Goal: Task Accomplishment & Management: Manage account settings

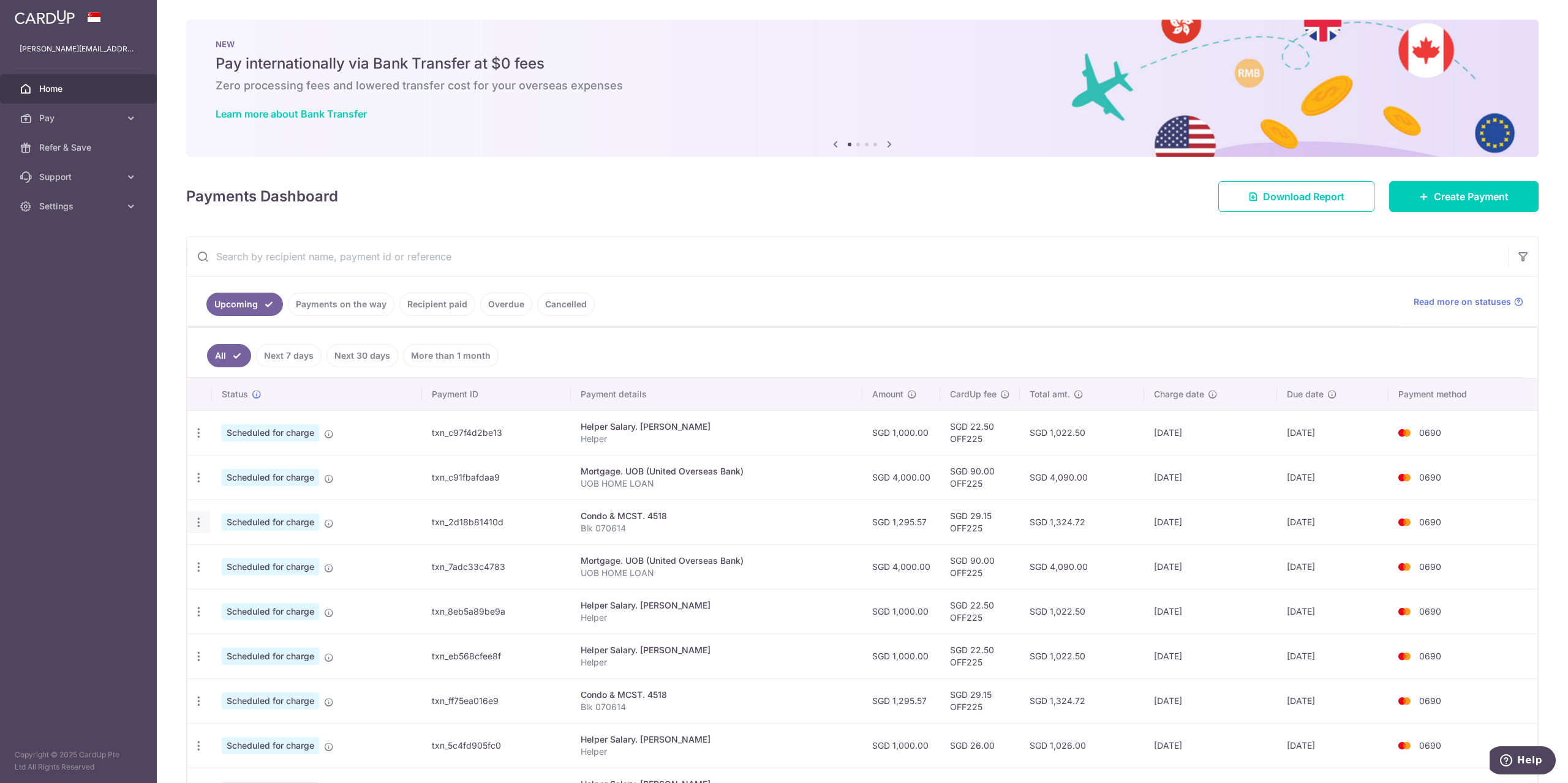
click at [197, 525] on icon "button" at bounding box center [199, 522] width 13 height 13
click at [240, 556] on span "Update payment" at bounding box center [263, 556] width 83 height 15
radio input "true"
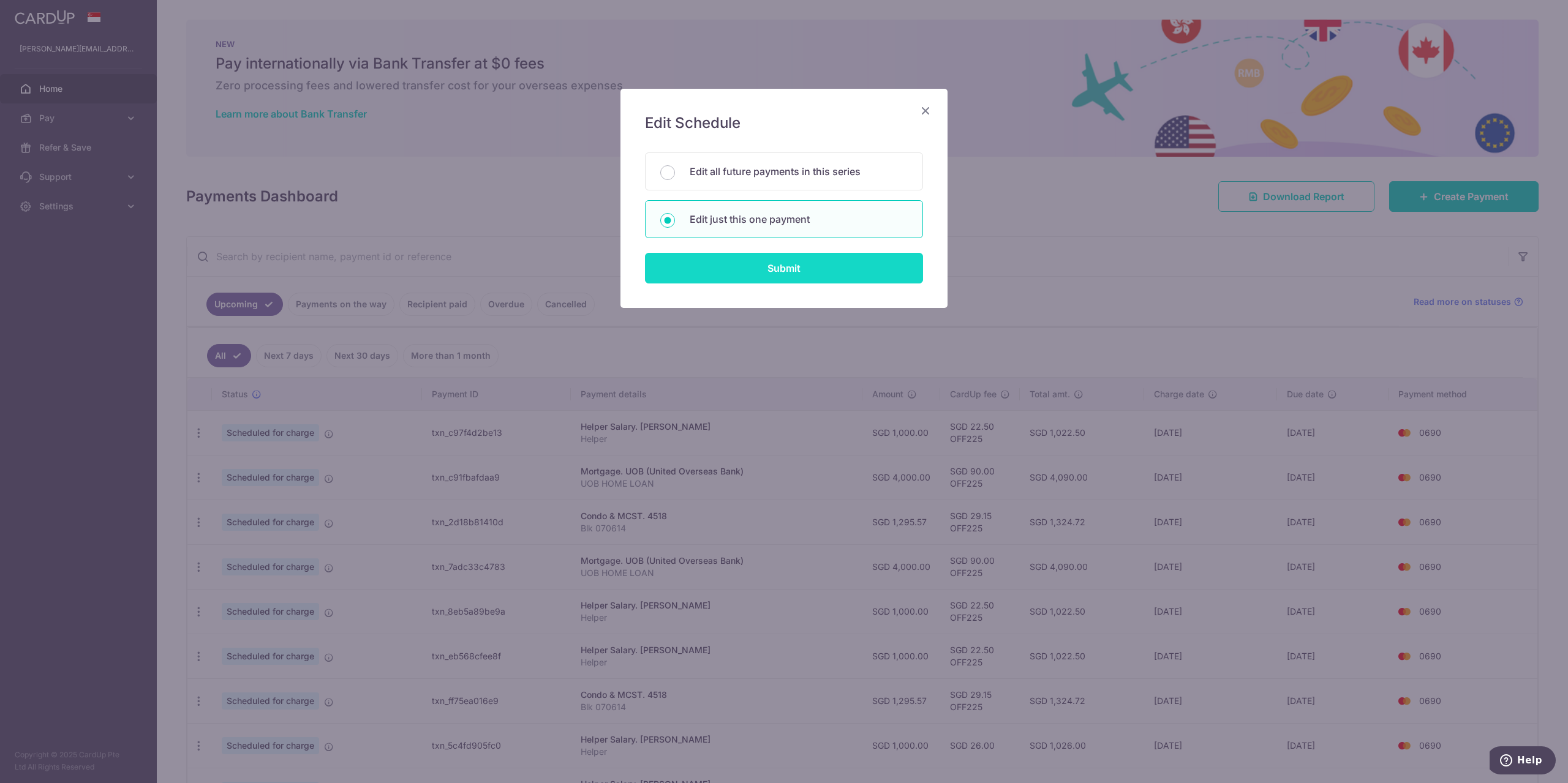
click at [779, 270] on input "Submit" at bounding box center [784, 268] width 278 height 30
radio input "true"
type input "1,295.57"
type input "17/11/2025"
type input "Blk 070614"
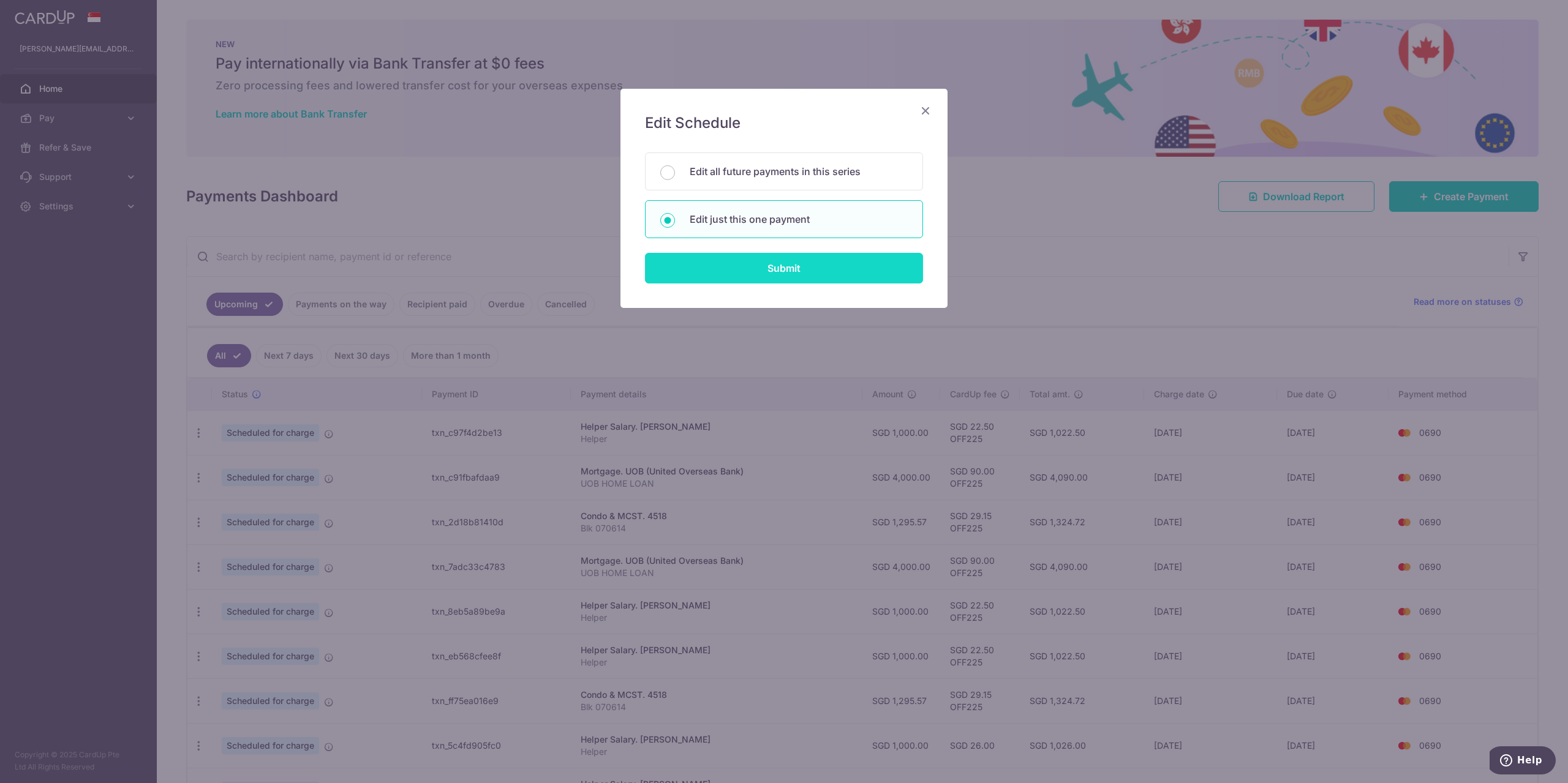
type input "OFF225"
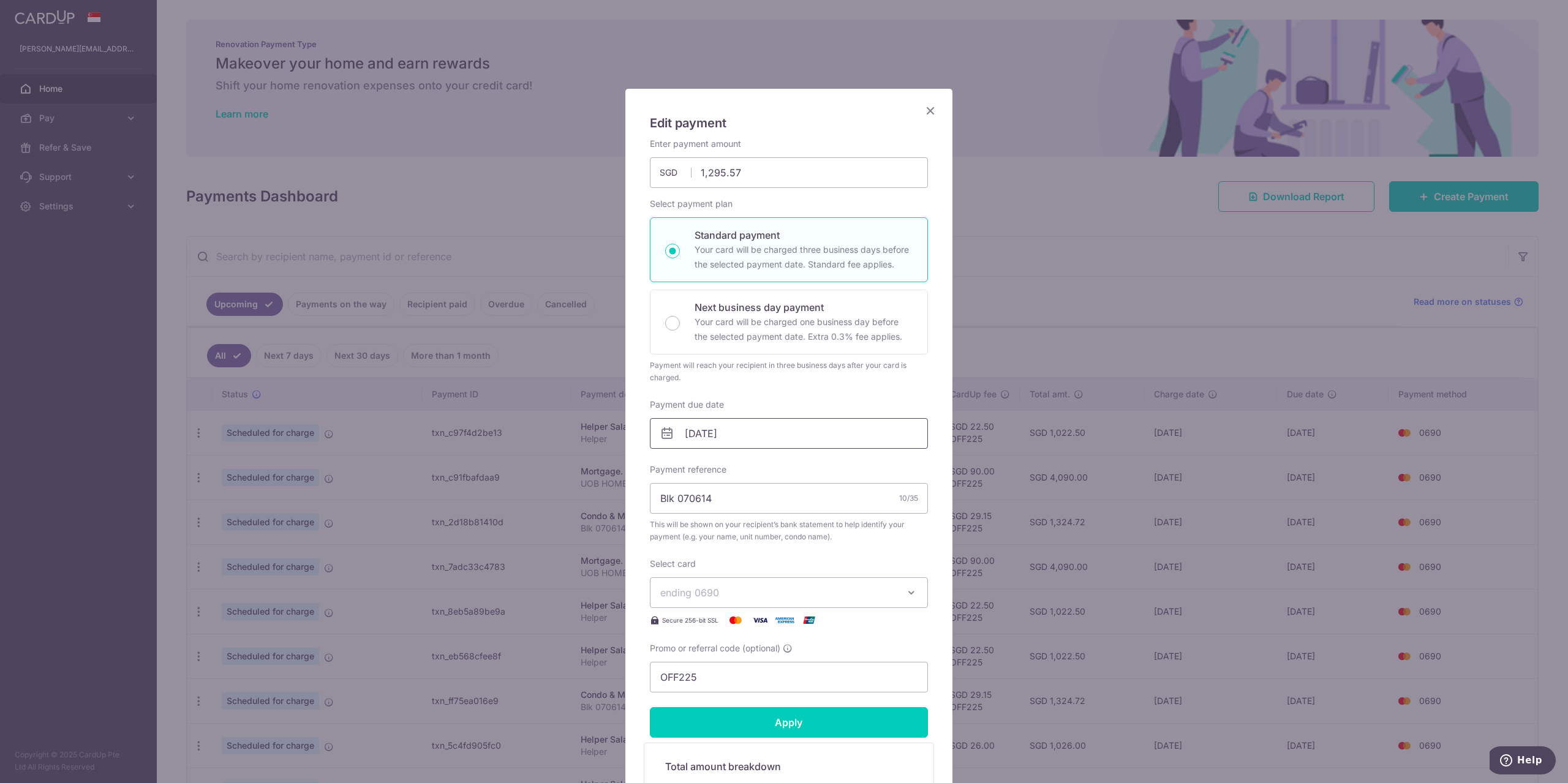
click at [737, 440] on input "17/11/2025" at bounding box center [789, 433] width 278 height 30
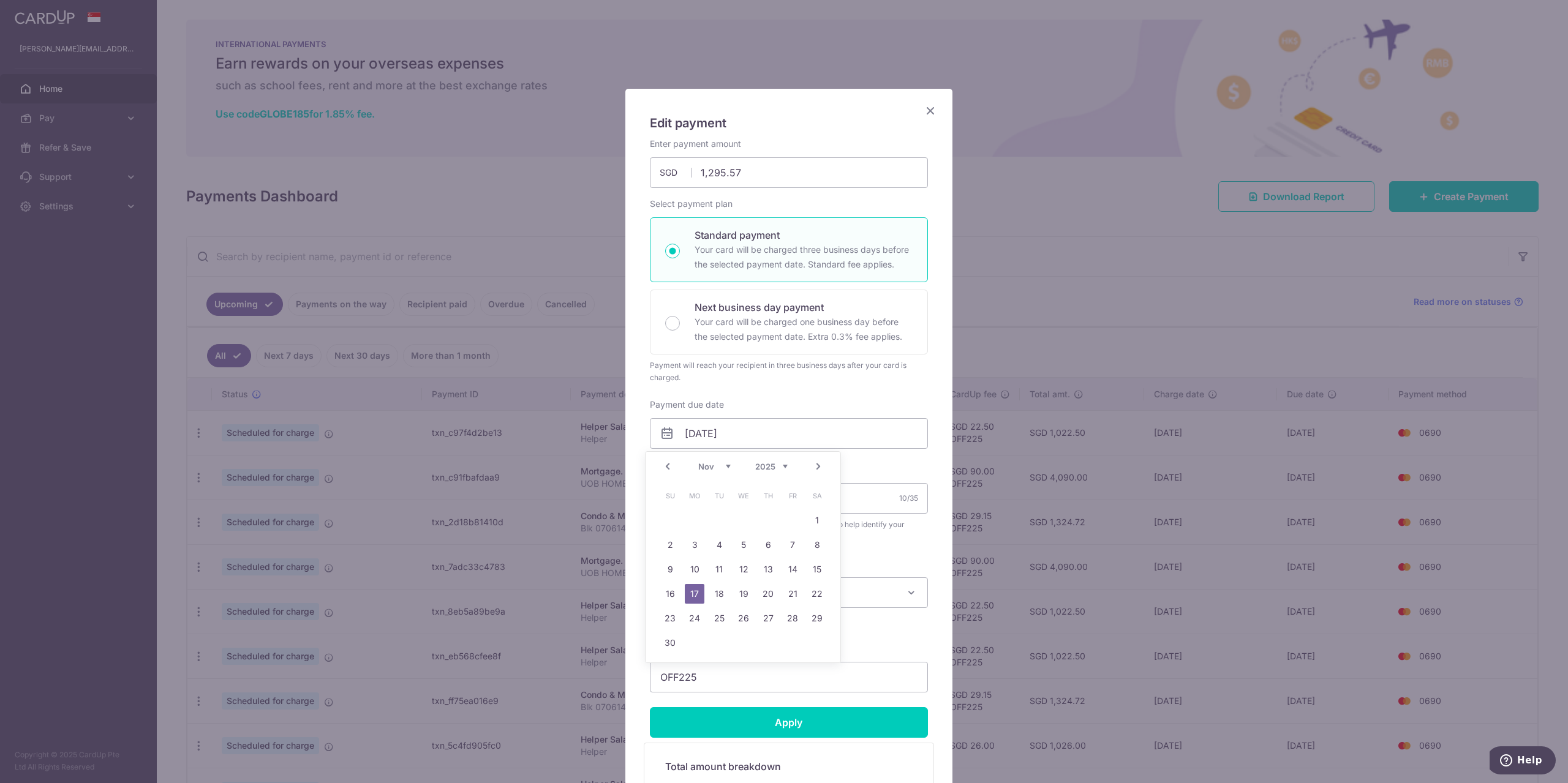
click at [667, 468] on link "Prev" at bounding box center [667, 467] width 15 height 15
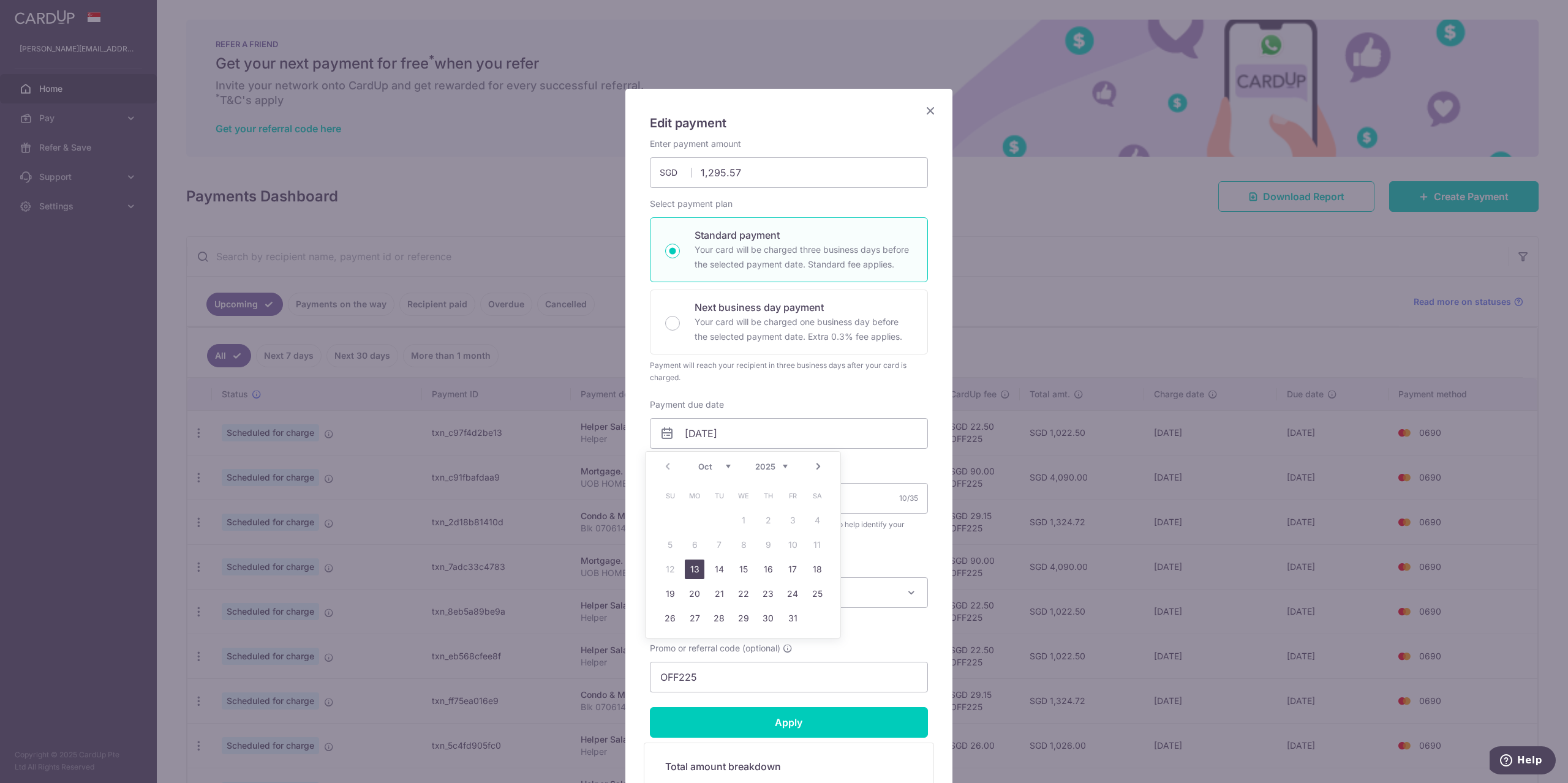
click at [692, 574] on link "13" at bounding box center [694, 570] width 20 height 20
type input "13/10/2025"
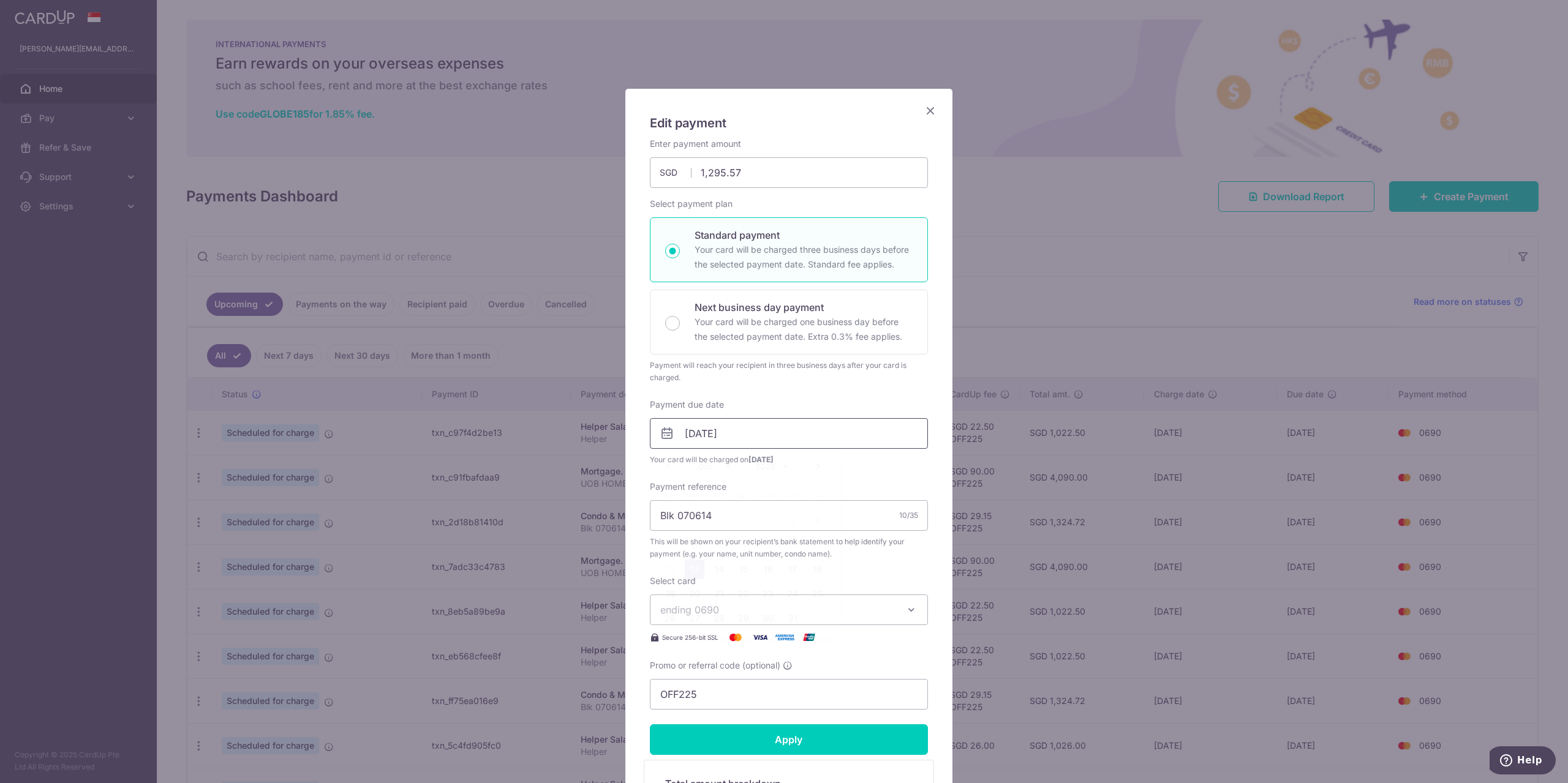
click at [771, 440] on input "13/10/2025" at bounding box center [789, 433] width 278 height 30
click at [688, 568] on link "13" at bounding box center [694, 570] width 20 height 20
click at [767, 741] on input "Apply" at bounding box center [789, 739] width 278 height 30
type input "Successfully Applied"
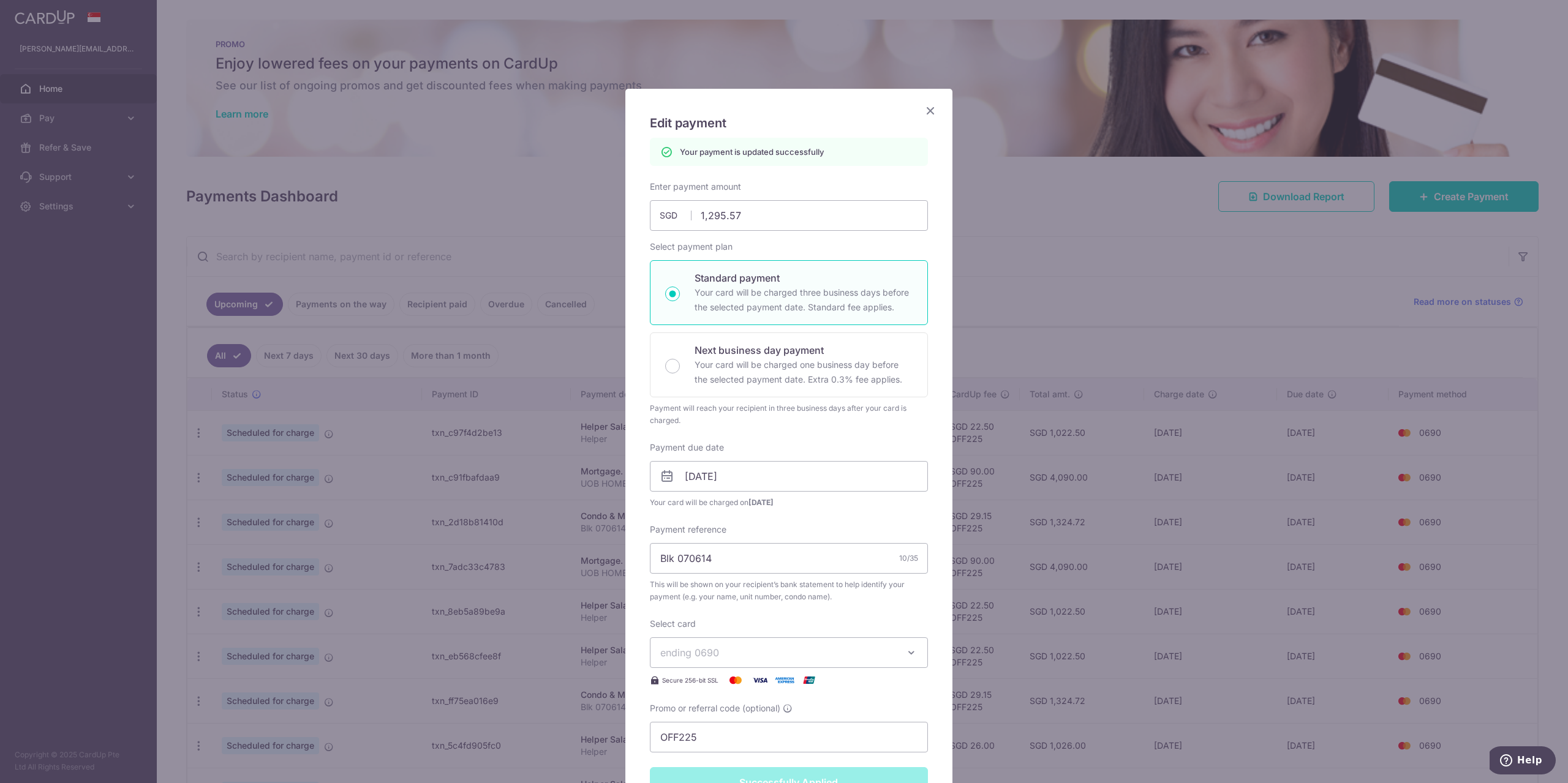
click at [925, 112] on icon "Close" at bounding box center [930, 110] width 15 height 16
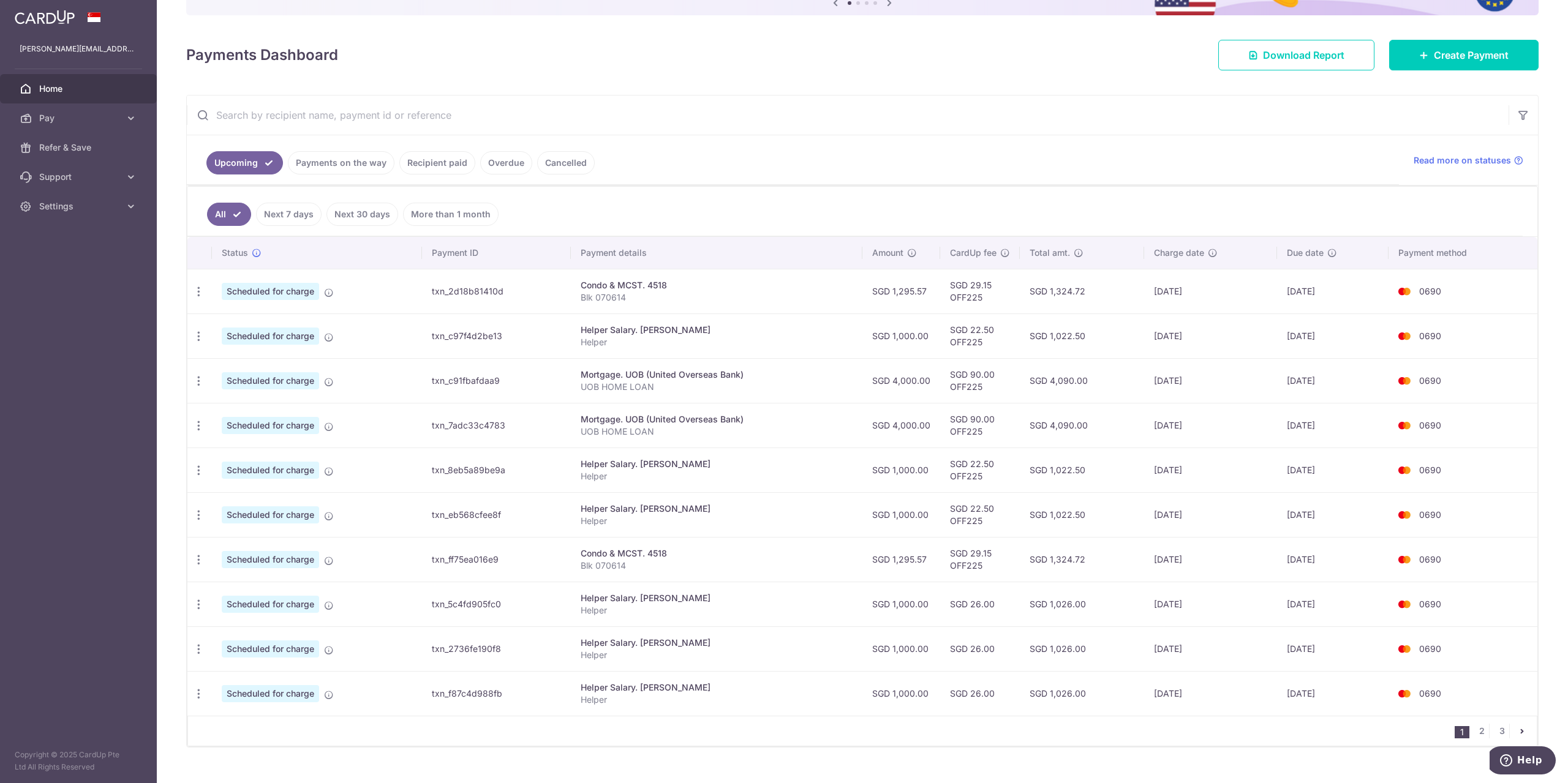
scroll to position [163, 0]
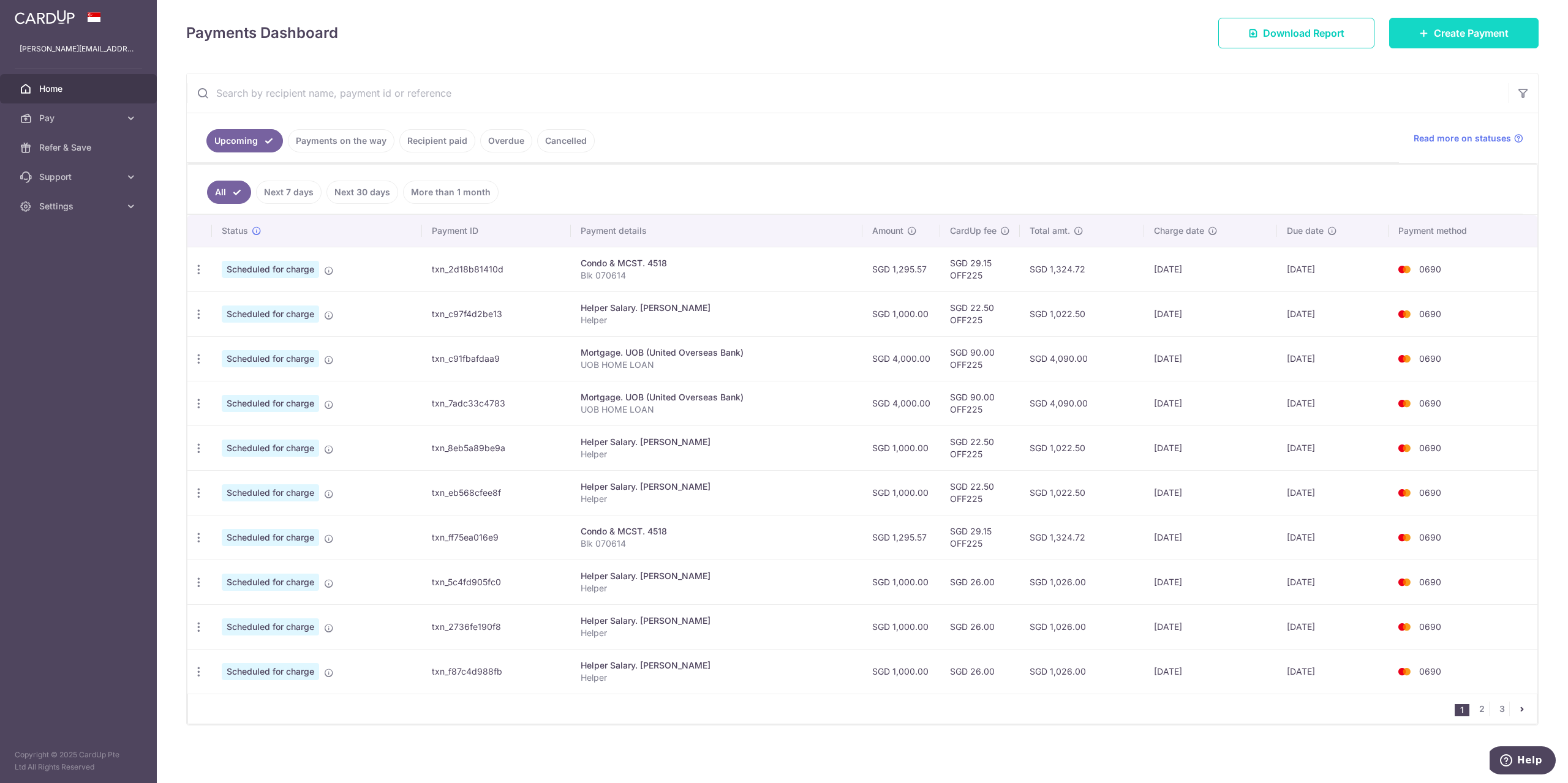
click at [1484, 41] on link "Create Payment" at bounding box center [1463, 32] width 149 height 30
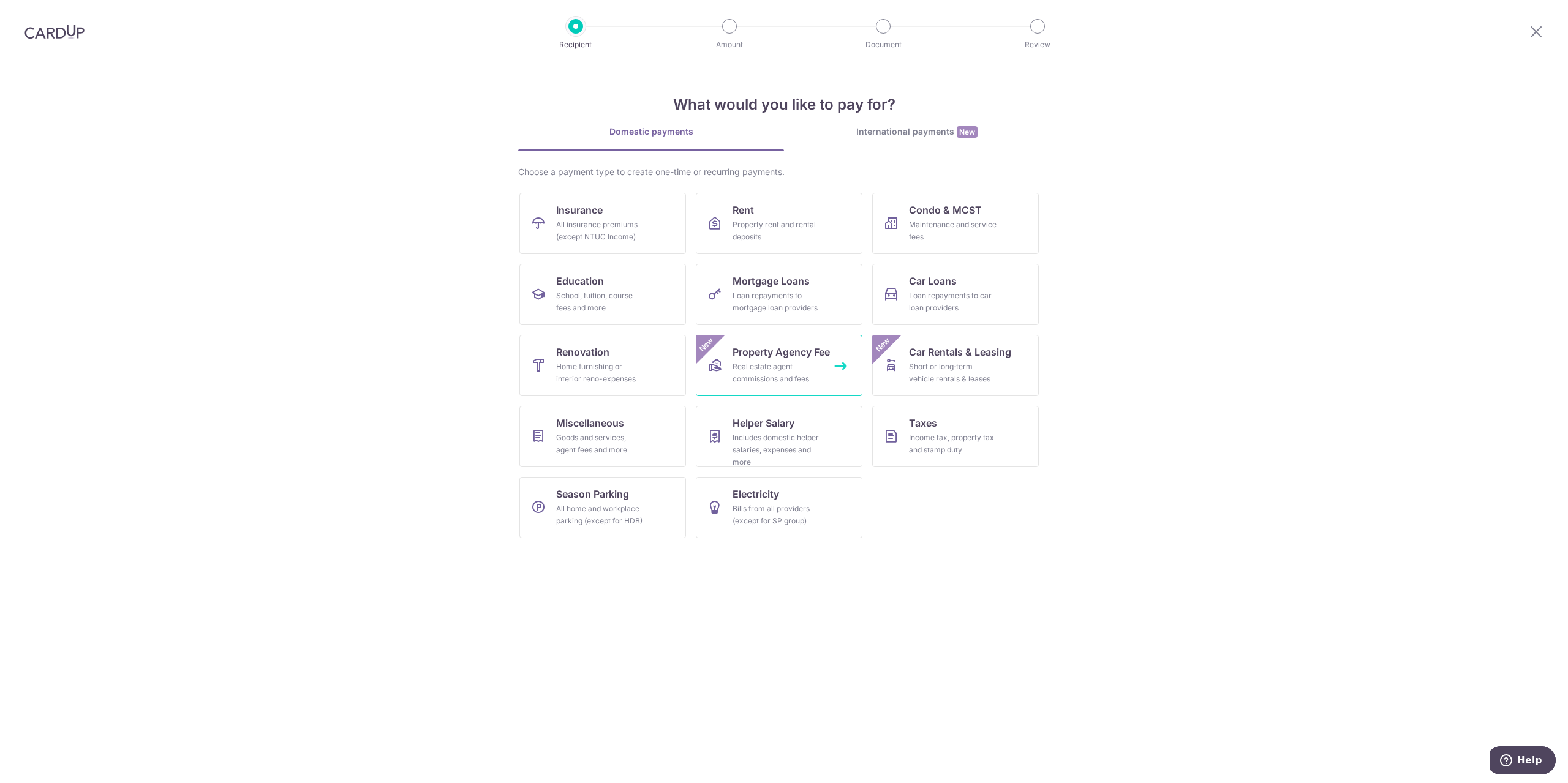
click at [809, 377] on div "Real estate agent commissions and fees" at bounding box center [776, 373] width 88 height 24
